Goal: Task Accomplishment & Management: Complete application form

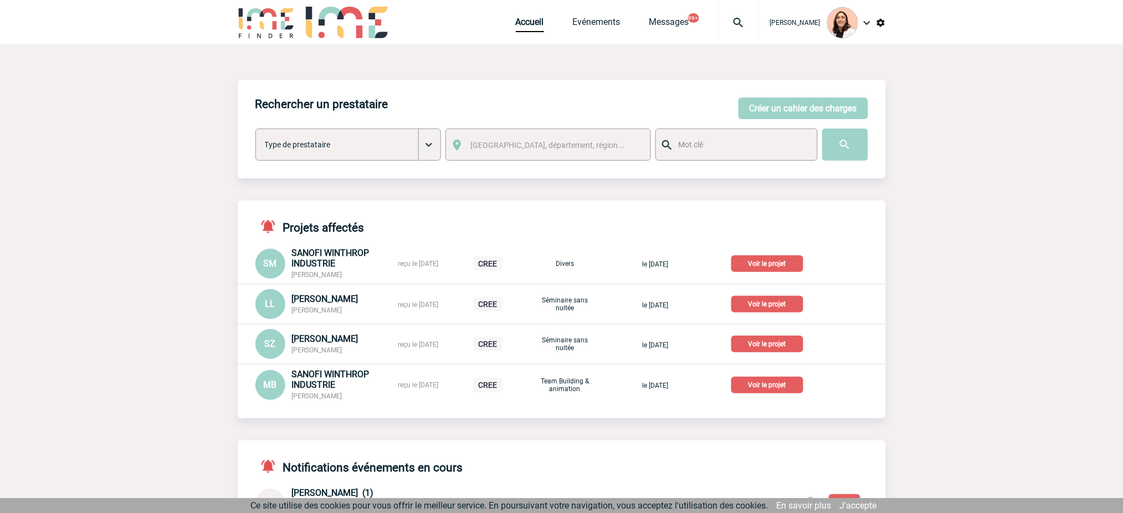
click at [748, 26] on img at bounding box center [739, 22] width 40 height 13
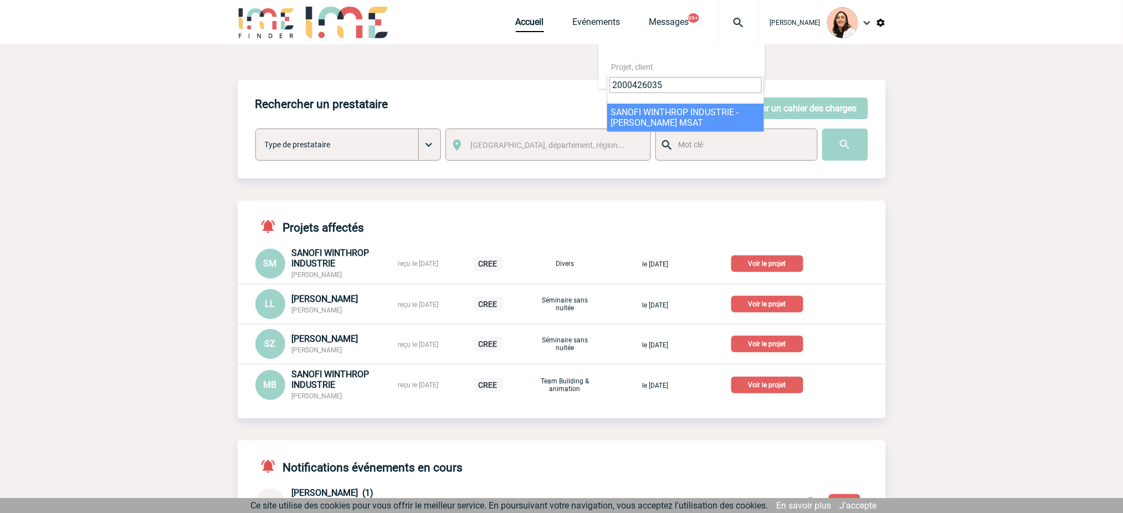
type input "2000426035"
select select "25536"
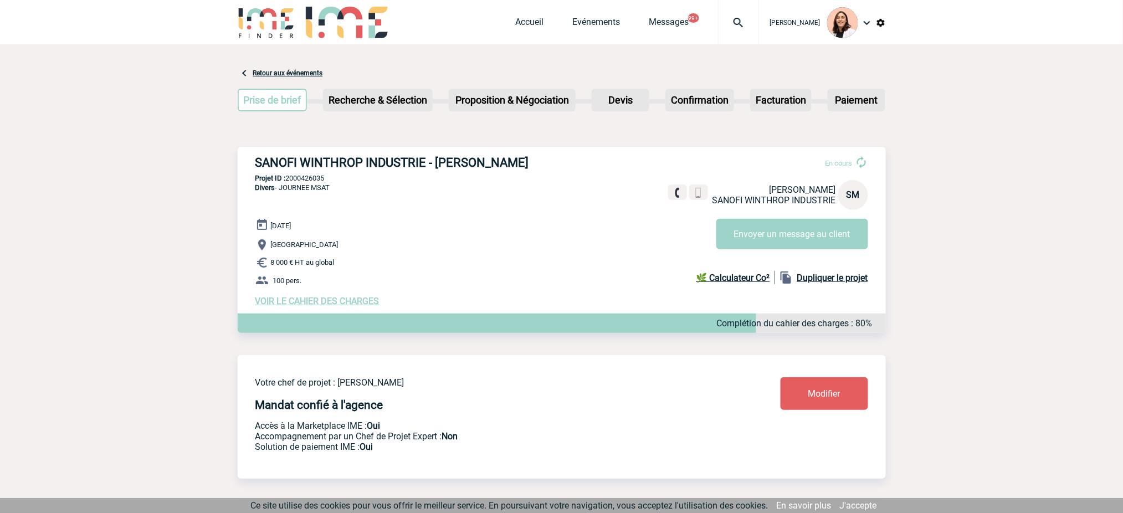
click at [500, 158] on h3 "SANOFI WINTHROP INDUSTRIE - [PERSON_NAME]" at bounding box center [421, 163] width 333 height 14
copy div "SANOFI WINTHROP INDUSTRIE - [PERSON_NAME]"
click at [305, 181] on p "Projet ID : 2000426035" at bounding box center [562, 178] width 648 height 8
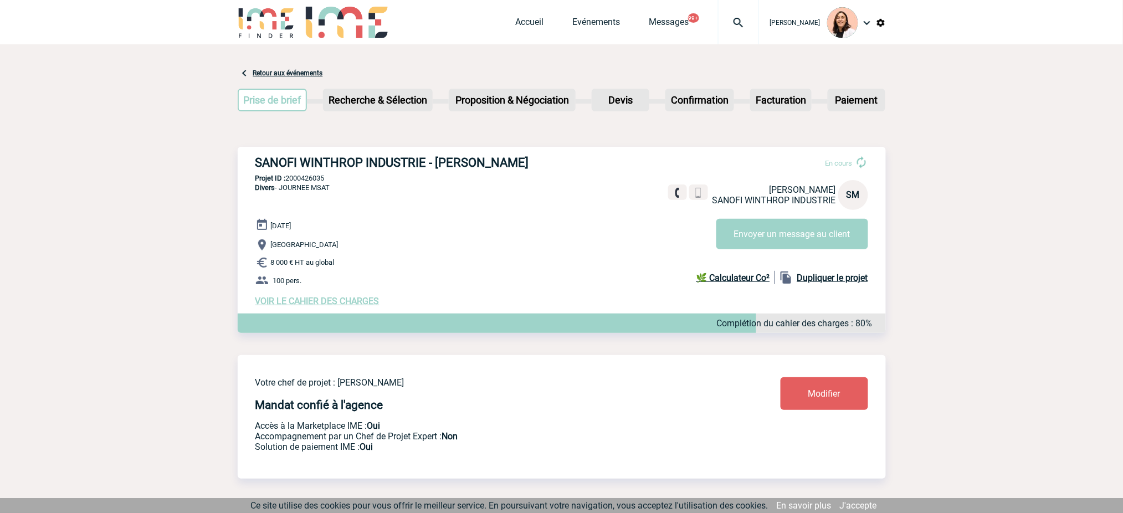
click at [305, 181] on p "Projet ID : 2000426035" at bounding box center [562, 178] width 648 height 8
copy p "2000426035"
click at [308, 299] on span "VOIR LE CAHIER DES CHARGES" at bounding box center [317, 301] width 124 height 11
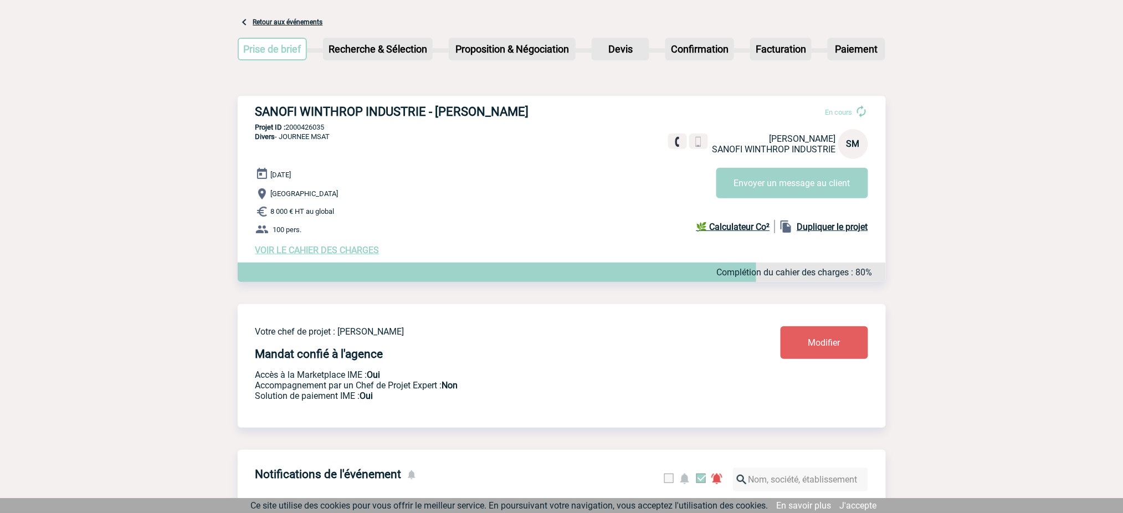
scroll to position [138, 0]
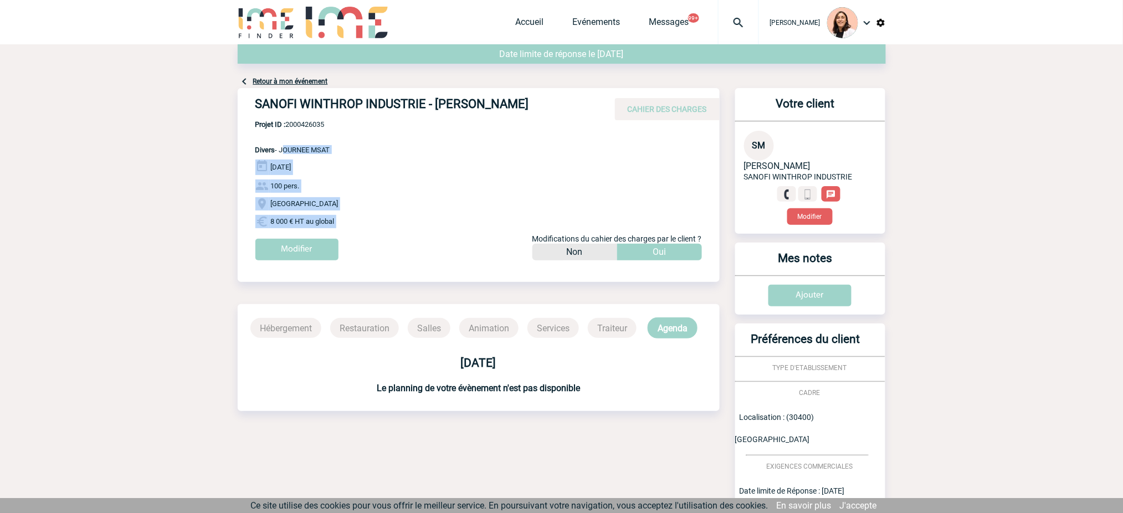
drag, startPoint x: 344, startPoint y: 231, endPoint x: 477, endPoint y: 170, distance: 146.8
click at [281, 156] on div "SANOFI WINTHROP INDUSTRIE - Sandra MARIN CAHIER DES CHARGES SANOFI WINTHROP IND…" at bounding box center [479, 178] width 482 height 181
copy div "JOURNEE MSAT 16 Janvier 2026 100 pers. Villeneuve-lès-Avignon 8 000 € HT au glo…"
click at [725, 27] on img at bounding box center [739, 22] width 40 height 13
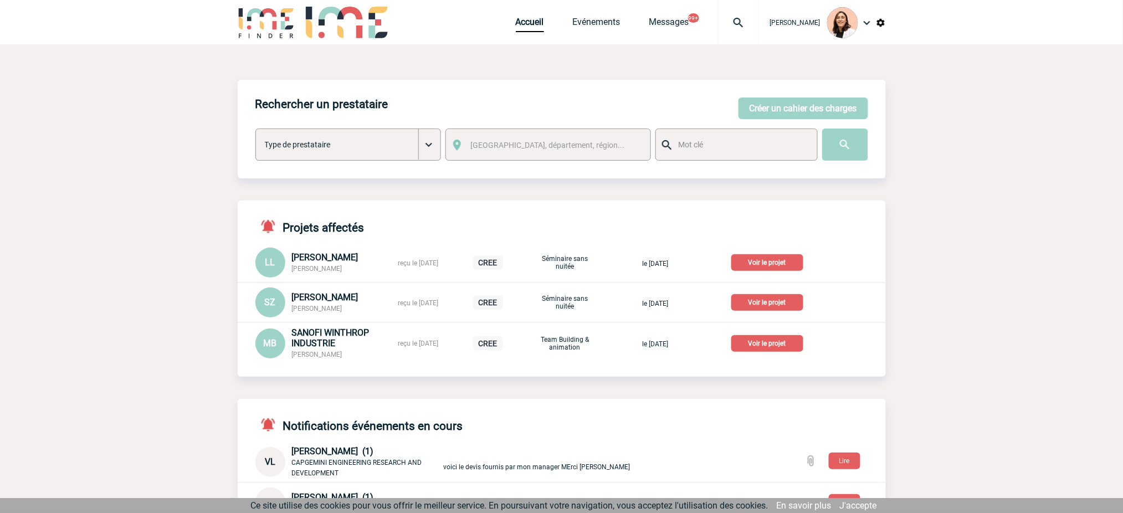
click at [736, 16] on img at bounding box center [739, 22] width 40 height 13
click at [1002, 91] on body "Melissa NOBLET Accueil Evénements 99+" at bounding box center [561, 448] width 1123 height 896
click at [796, 104] on button "Créer un cahier des charges" at bounding box center [804, 109] width 130 height 22
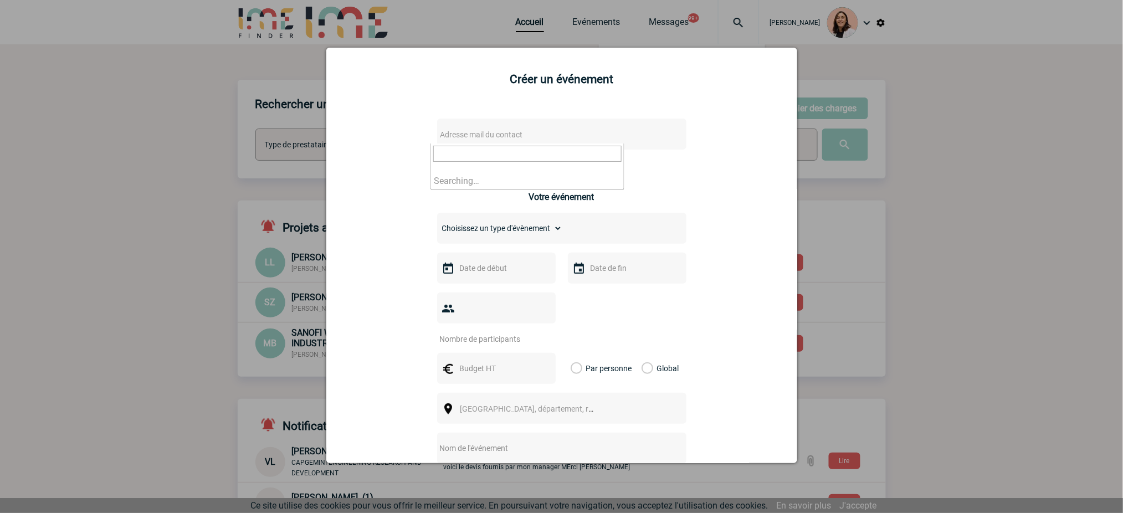
click at [555, 135] on span "Adresse mail du contact" at bounding box center [533, 135] width 194 height 16
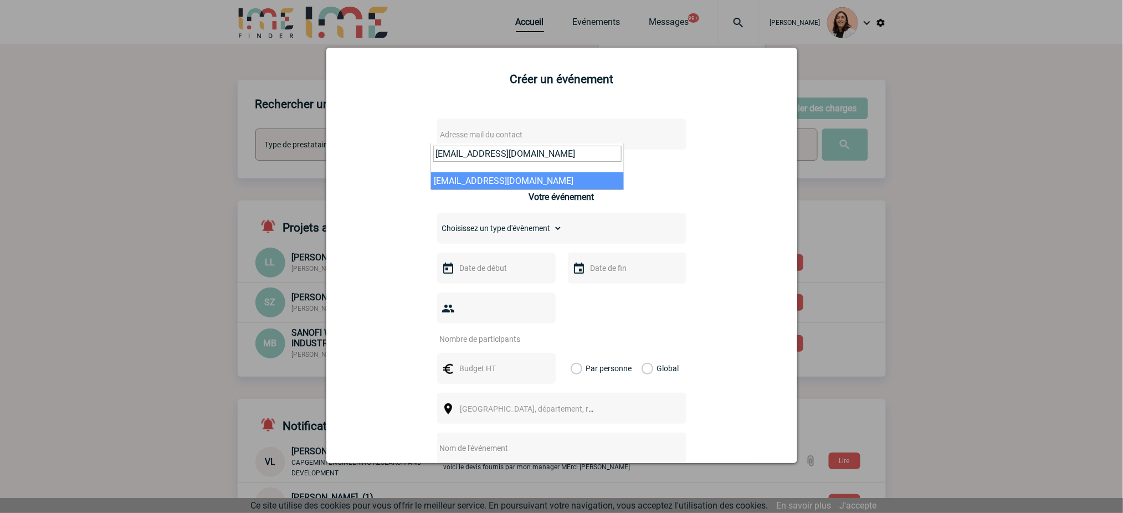
type input "maryline.artero@capgemini.com"
select select "133178"
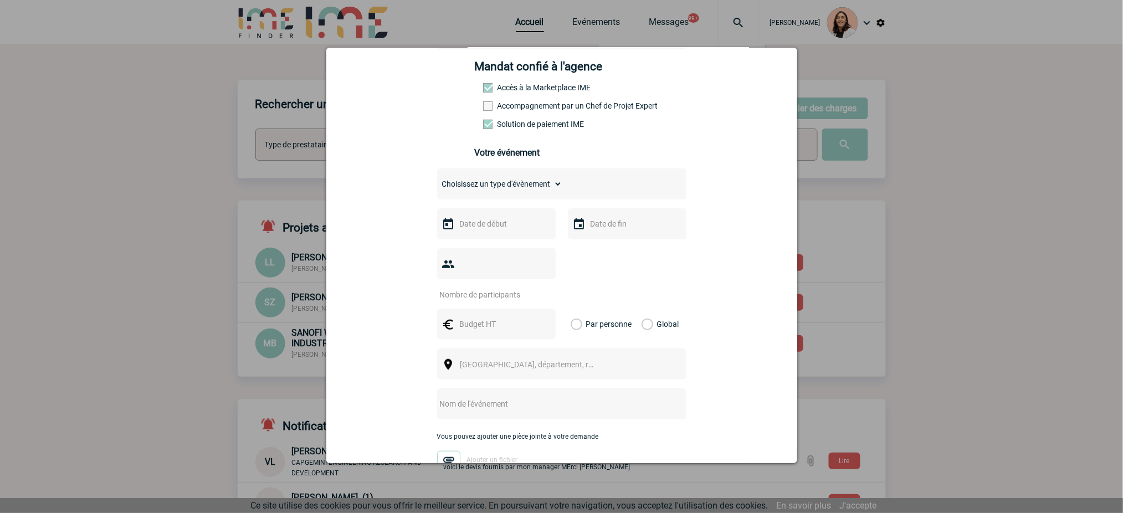
scroll to position [222, 0]
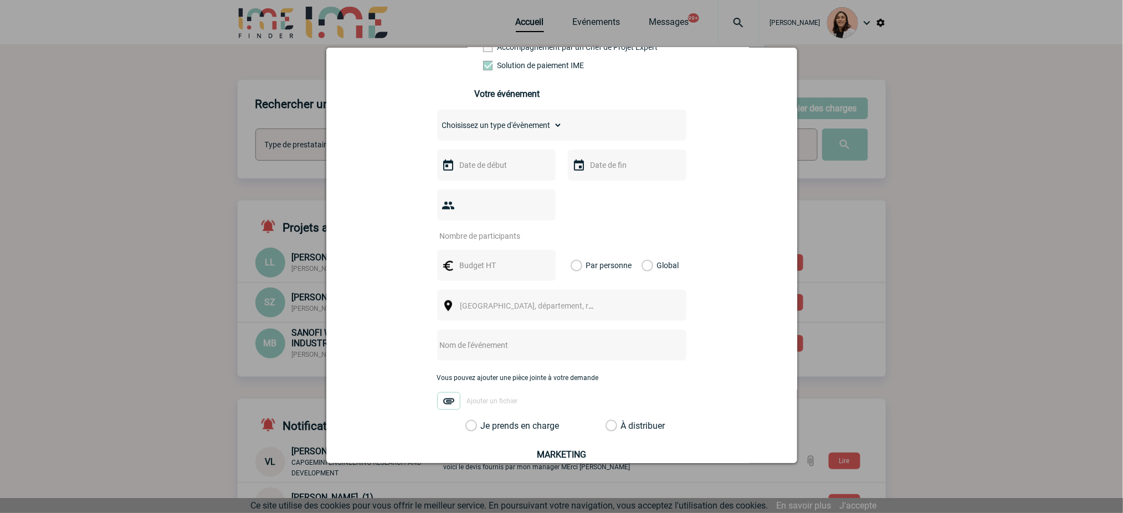
click at [912, 147] on div at bounding box center [561, 256] width 1123 height 513
